Goal: Navigation & Orientation: Find specific page/section

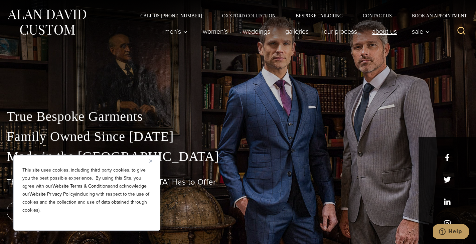
click at [387, 36] on link "About Us" at bounding box center [384, 31] width 40 height 13
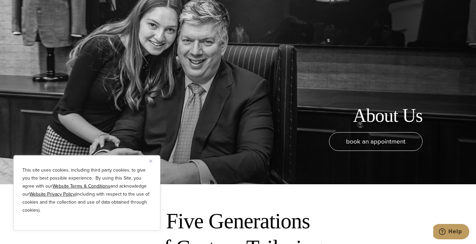
scroll to position [60, 0]
click at [152, 164] on button "Close" at bounding box center [153, 161] width 8 height 8
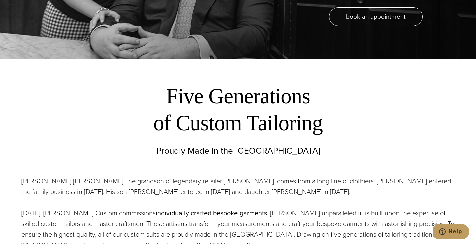
scroll to position [0, 0]
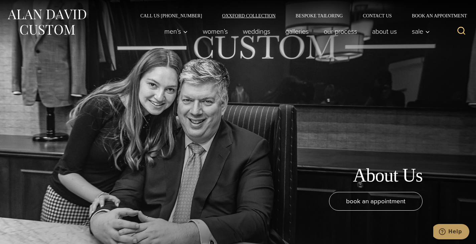
click at [254, 17] on link "Oxxford Collection" at bounding box center [248, 15] width 73 height 5
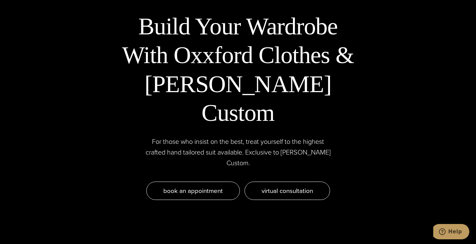
scroll to position [2113, 0]
